Goal: Complete application form

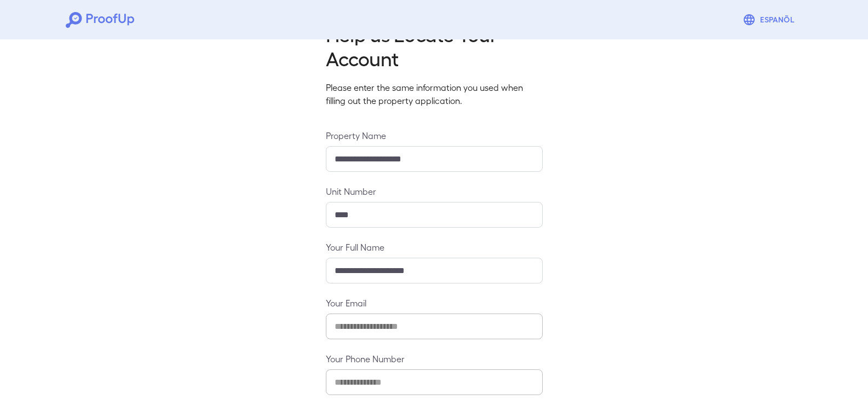
scroll to position [96, 0]
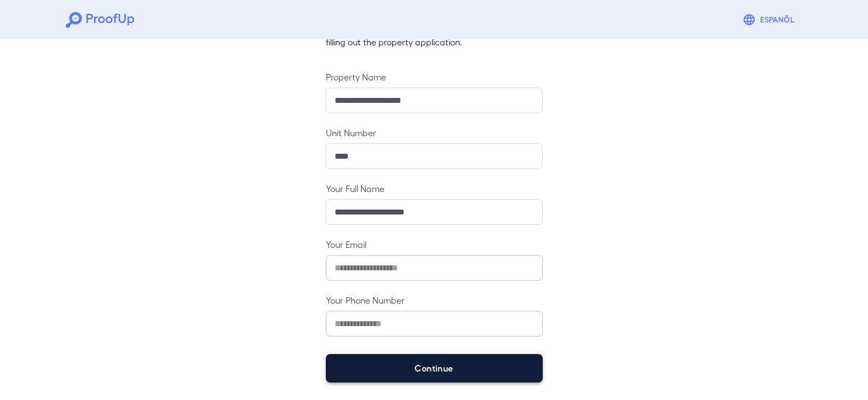
click at [497, 358] on button "Continue" at bounding box center [434, 368] width 217 height 28
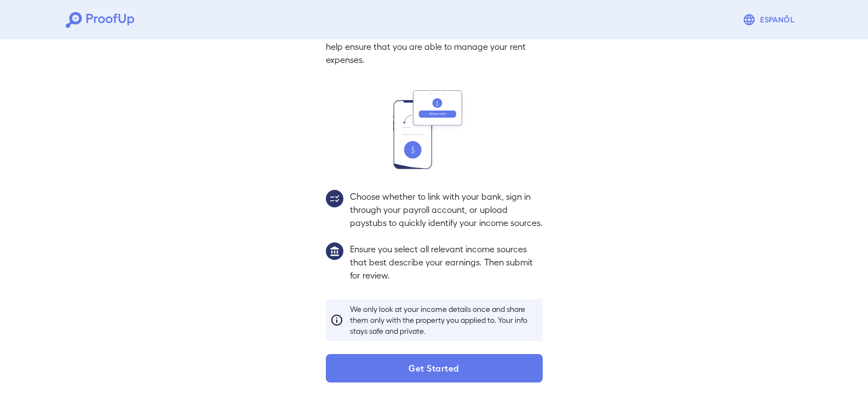
scroll to position [80, 0]
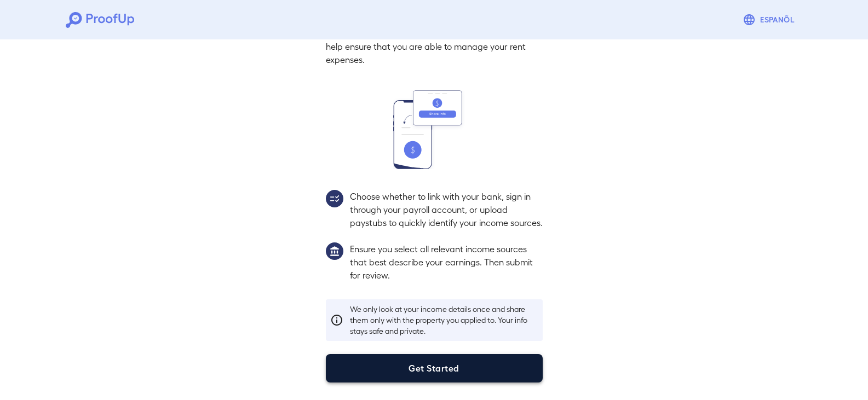
click at [450, 357] on button "Get Started" at bounding box center [434, 368] width 217 height 28
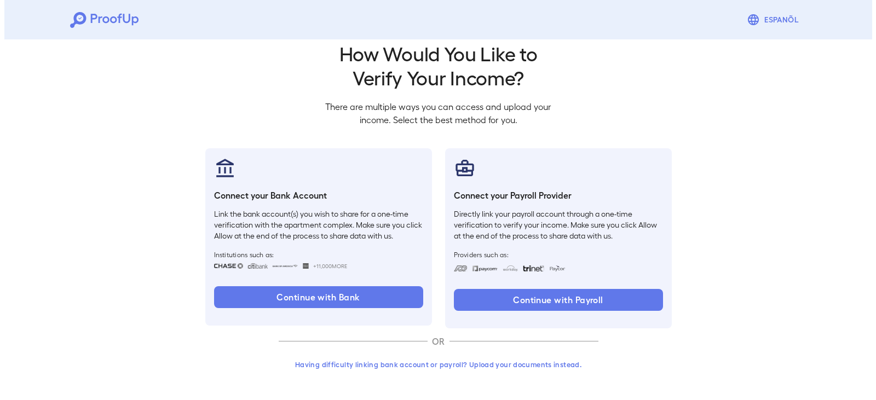
scroll to position [18, 0]
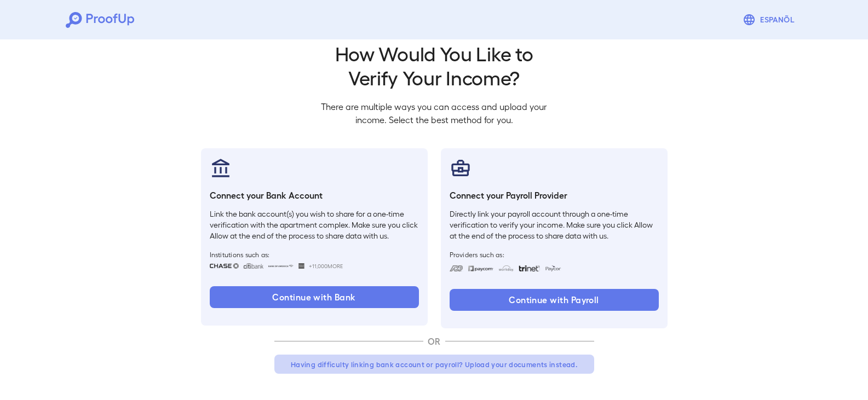
click at [563, 365] on button "Having difficulty linking bank account or payroll? Upload your documents instea…" at bounding box center [434, 365] width 320 height 20
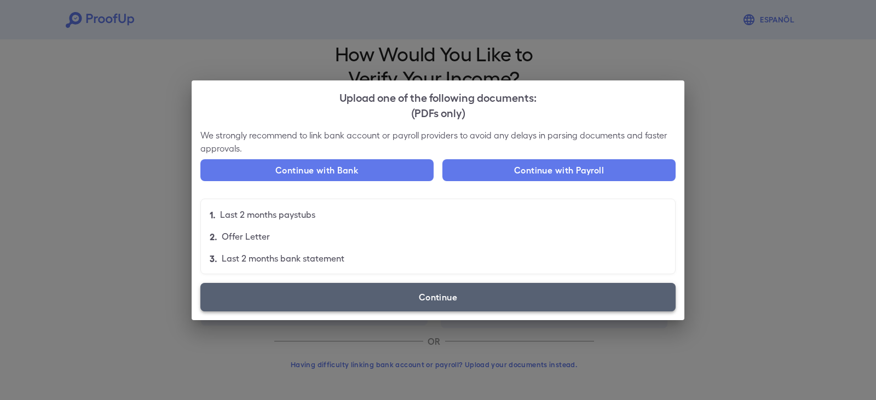
click at [380, 298] on label "Continue" at bounding box center [437, 297] width 475 height 28
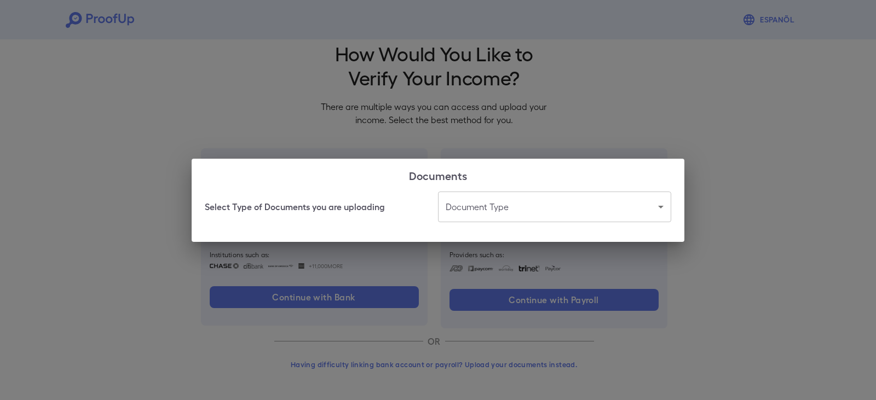
click at [478, 209] on body "Espanõl Go back How Would You Like to Verify Your Income? There are multiple wa…" at bounding box center [438, 191] width 876 height 418
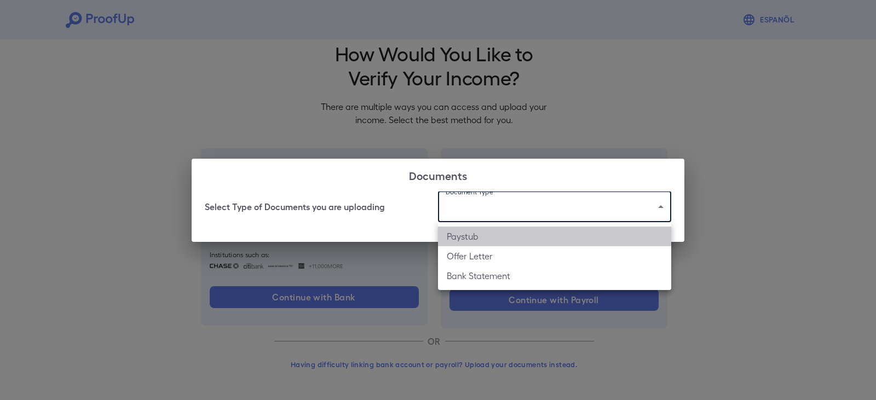
click at [474, 238] on li "Paystub" at bounding box center [554, 237] width 233 height 20
type input "*******"
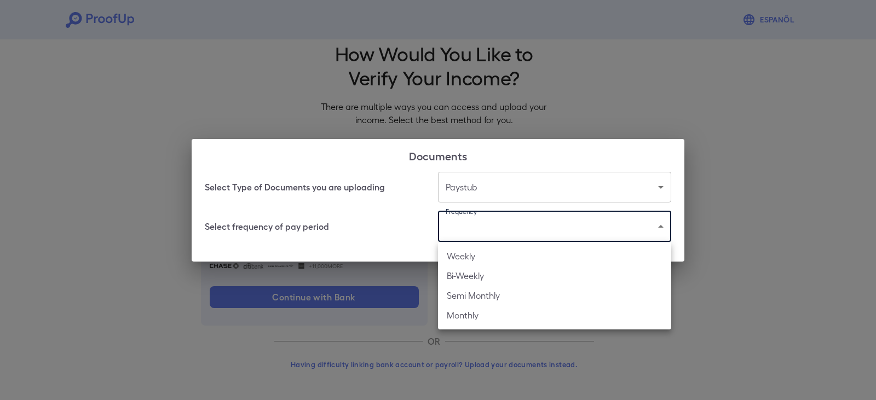
click at [474, 234] on body "Espanõl Go back How Would You Like to Verify Your Income? There are multiple wa…" at bounding box center [438, 191] width 876 height 418
click at [463, 277] on li "Bi-Weekly" at bounding box center [554, 276] width 233 height 20
type input "*********"
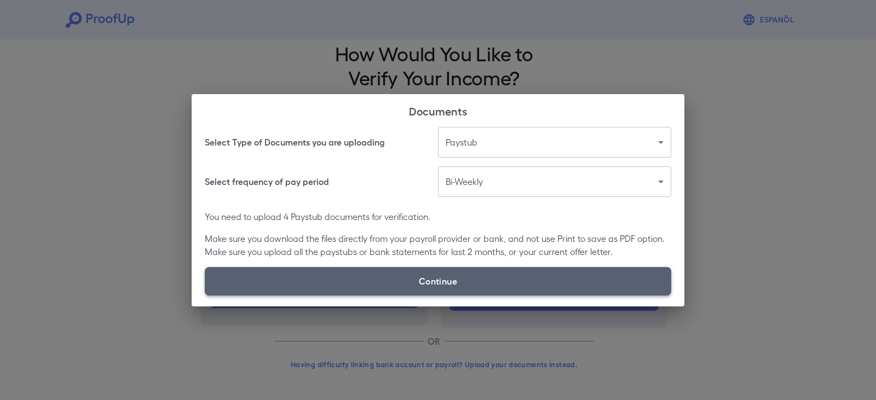
click at [385, 275] on label "Continue" at bounding box center [438, 281] width 466 height 28
click at [205, 295] on input "Continue" at bounding box center [205, 295] width 1 height 1
